Goal: Find specific page/section: Find specific page/section

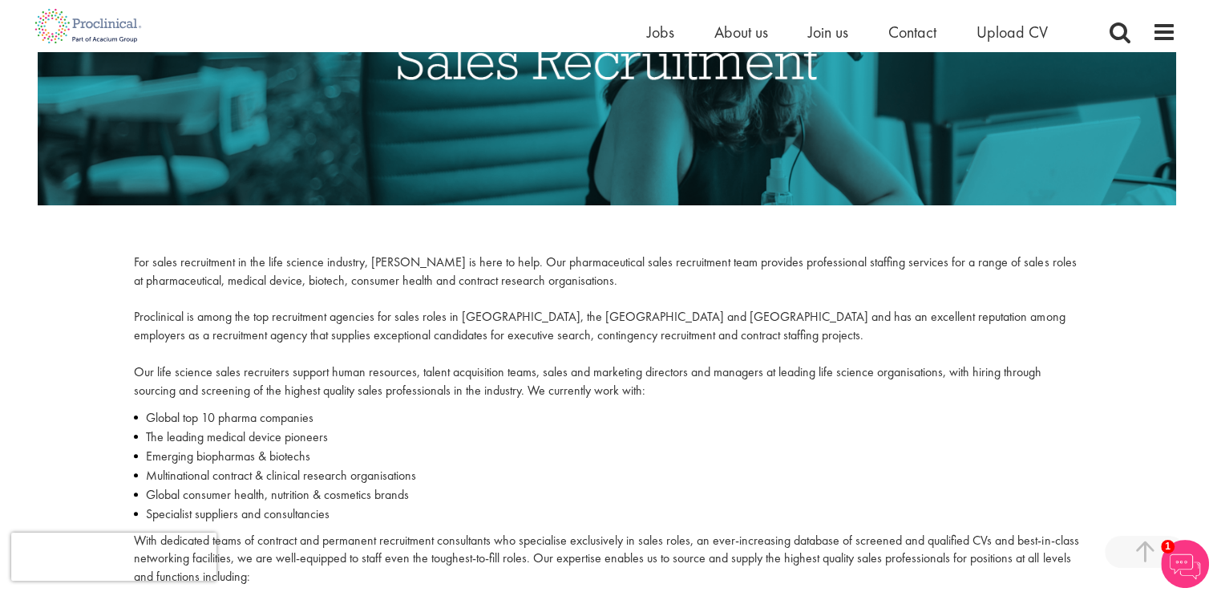
scroll to position [80, 0]
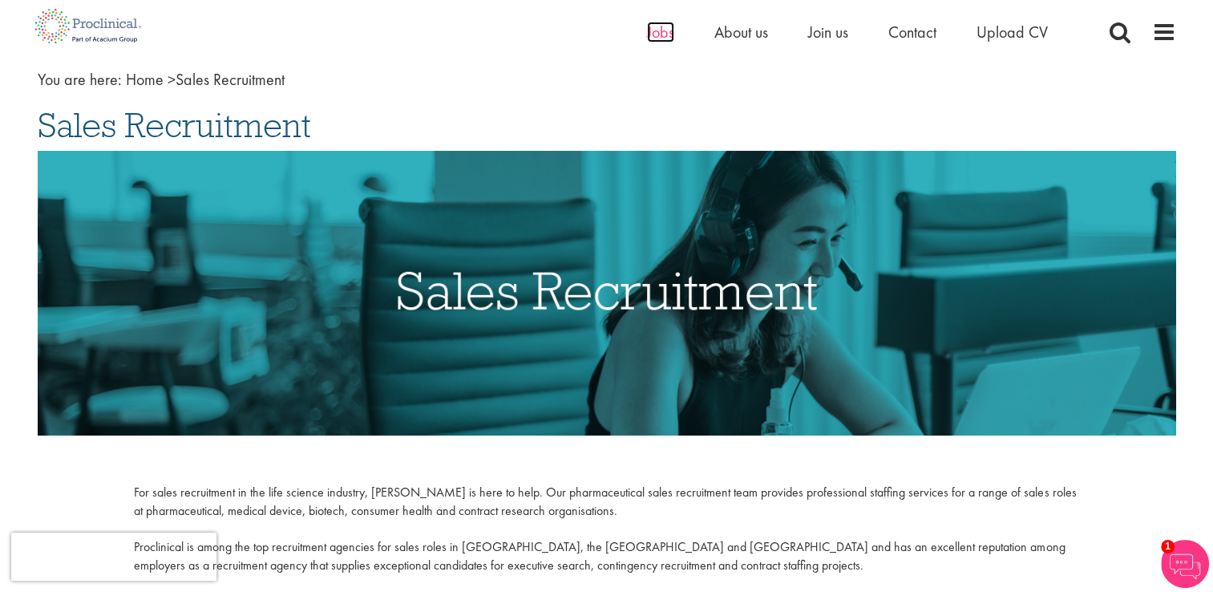
click at [657, 34] on span "Jobs" at bounding box center [660, 32] width 27 height 21
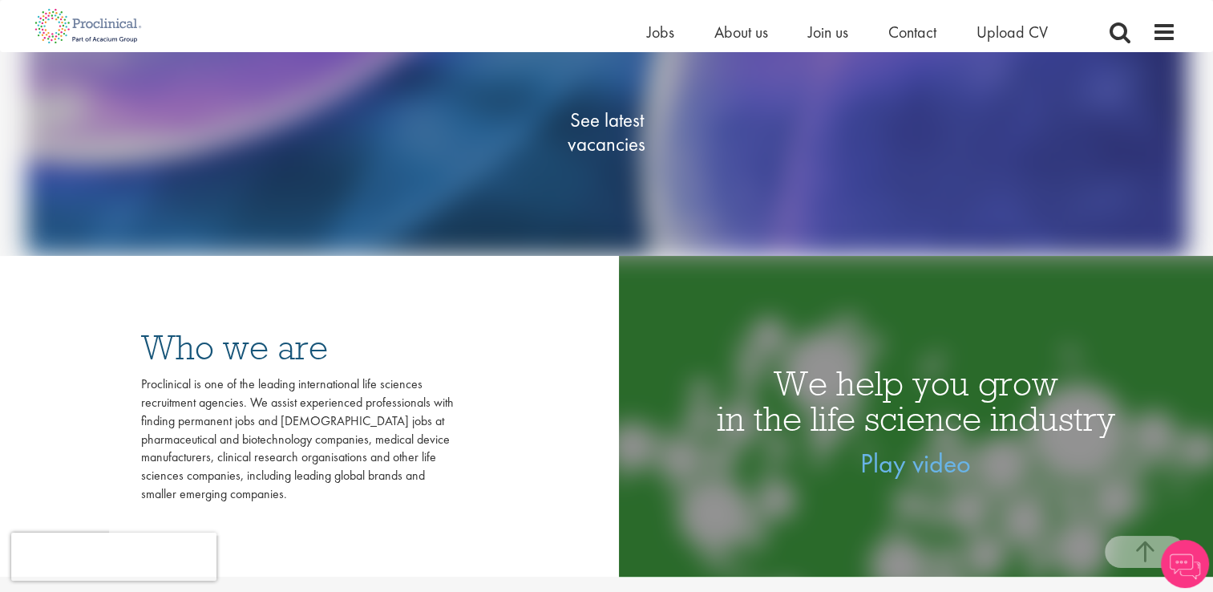
scroll to position [241, 0]
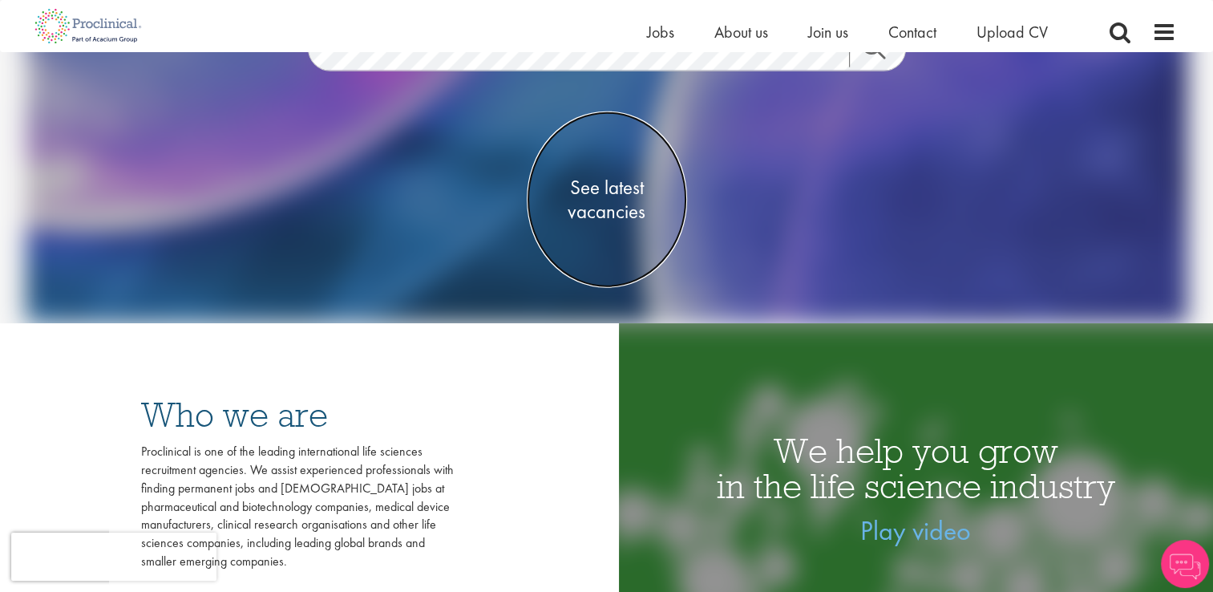
click at [617, 200] on span "See latest vacancies" at bounding box center [607, 199] width 160 height 48
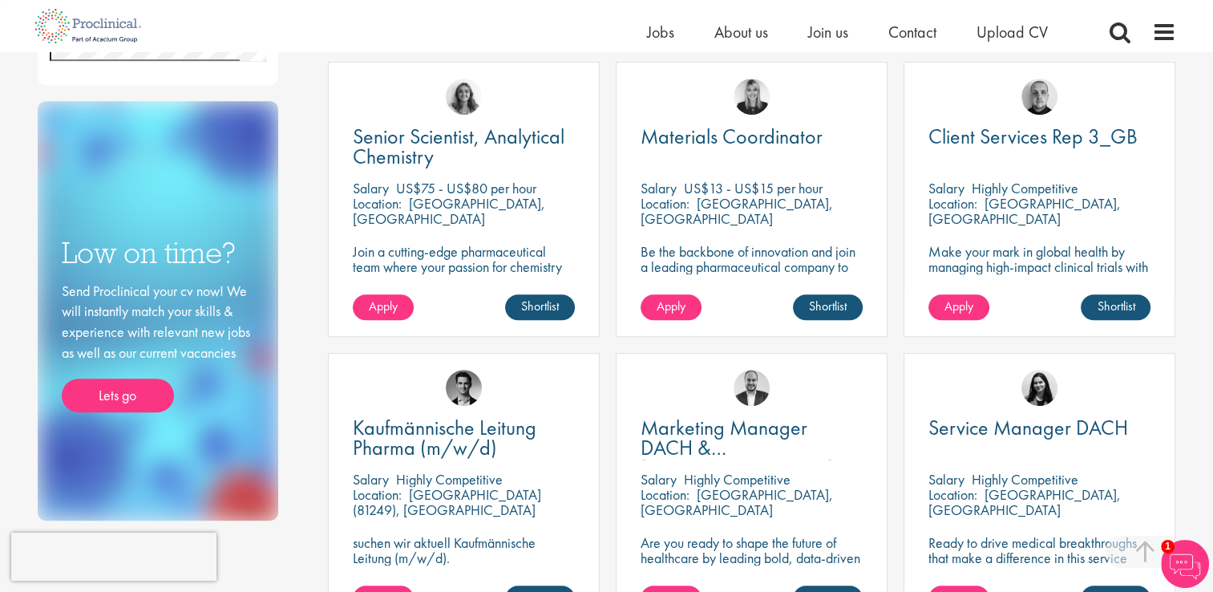
scroll to position [1042, 0]
